Goal: Navigation & Orientation: Understand site structure

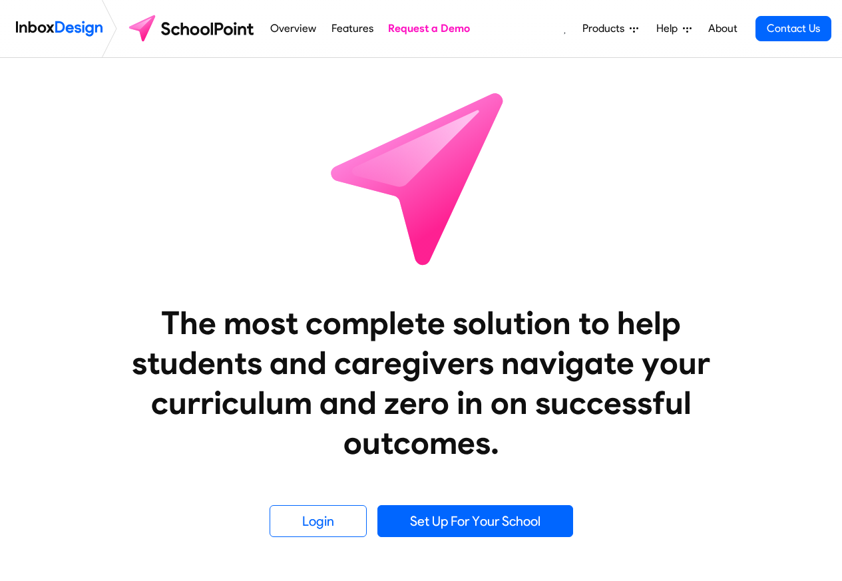
click at [616, 27] on span "Products" at bounding box center [606, 29] width 47 height 16
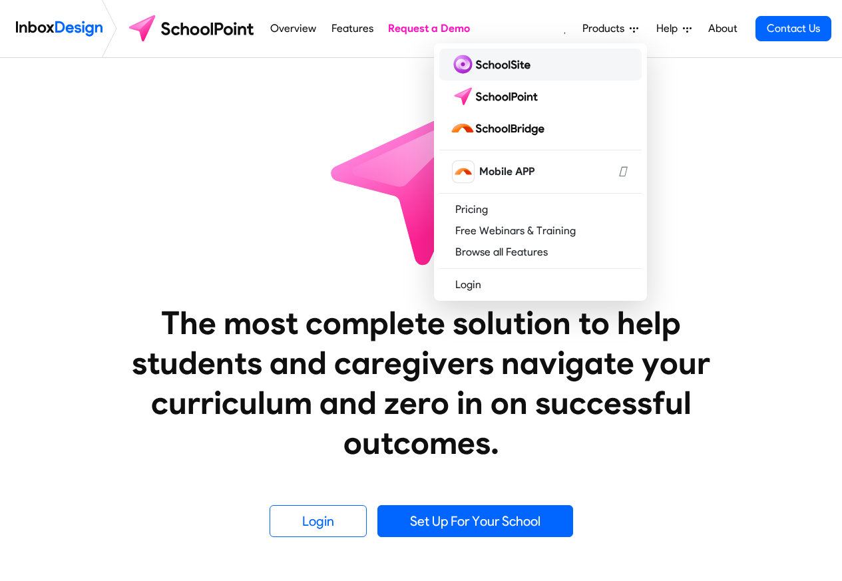
click at [481, 60] on img at bounding box center [493, 64] width 86 height 21
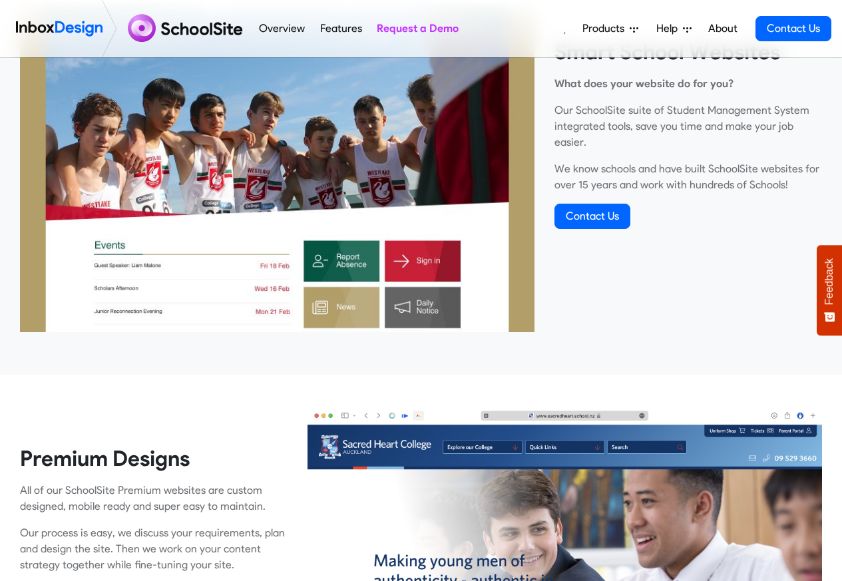
scroll to position [559, 0]
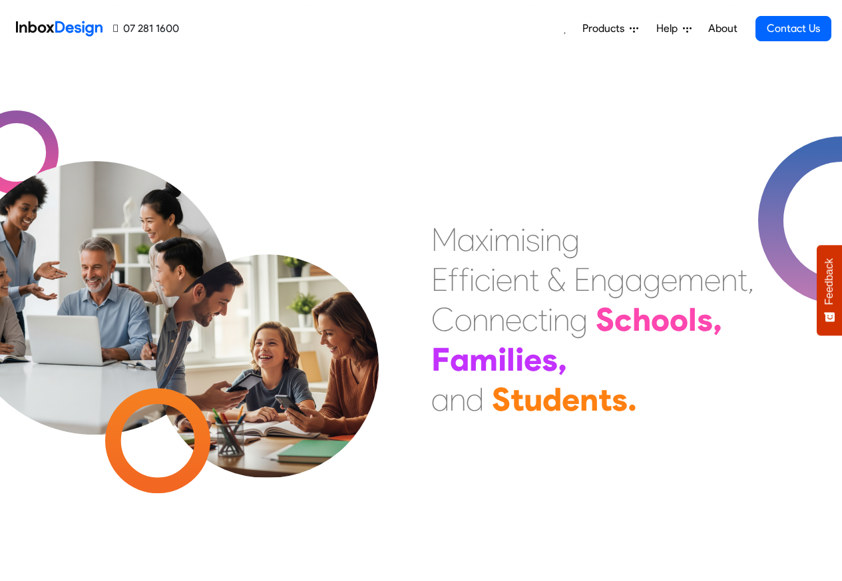
click at [700, 27] on li "Help Support Portal Email Support Online Chat Tauranga 07 281 1600 Auckland 09 …" at bounding box center [673, 28] width 53 height 27
click at [730, 27] on link "About" at bounding box center [722, 28] width 37 height 27
